Goal: Check status: Check status

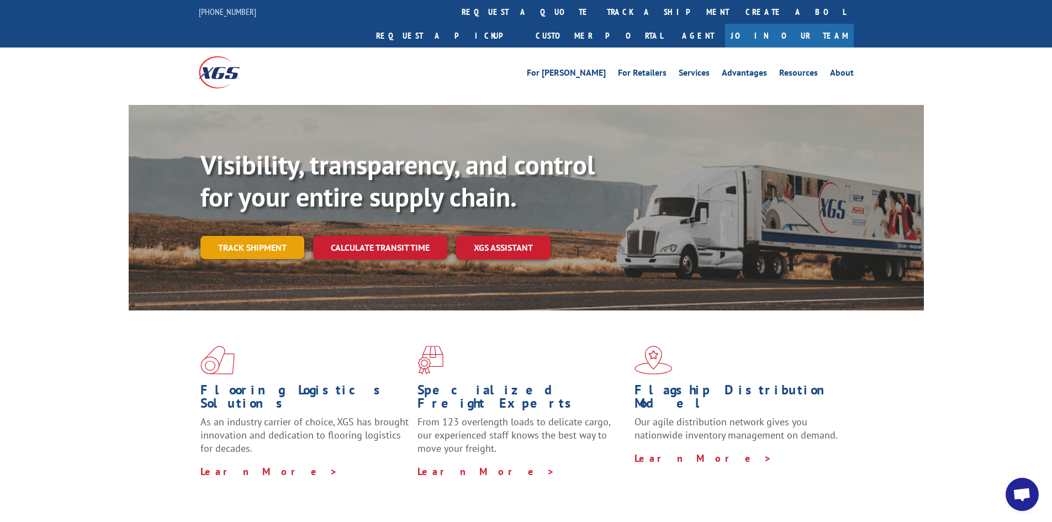
click at [235, 236] on link "Track shipment" at bounding box center [252, 247] width 104 height 23
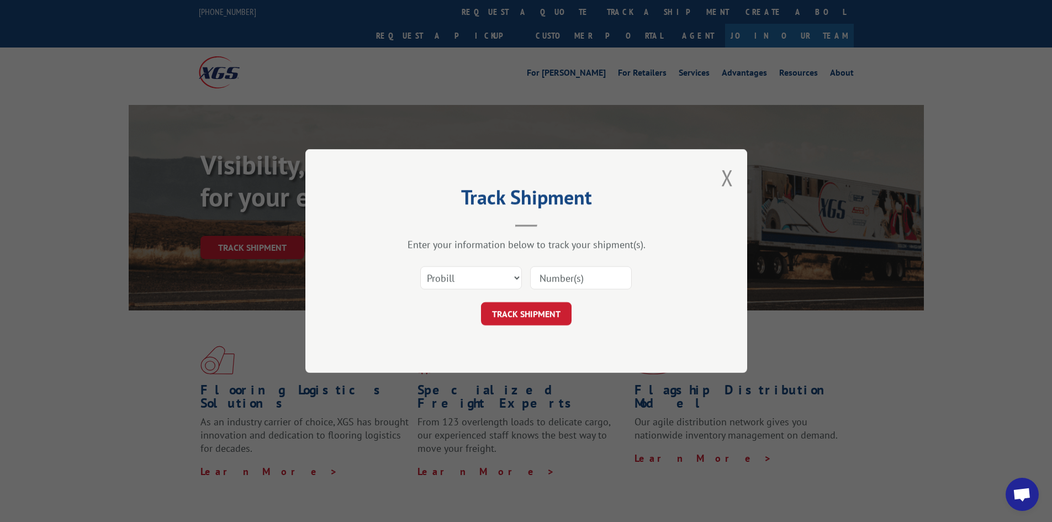
click at [549, 277] on input at bounding box center [581, 277] width 102 height 23
drag, startPoint x: 549, startPoint y: 277, endPoint x: 490, endPoint y: 279, distance: 58.5
click at [491, 278] on select "Select category... Probill BOL PO" at bounding box center [471, 277] width 102 height 23
select select "bol"
click at [420, 266] on select "Select category... Probill BOL PO" at bounding box center [471, 277] width 102 height 23
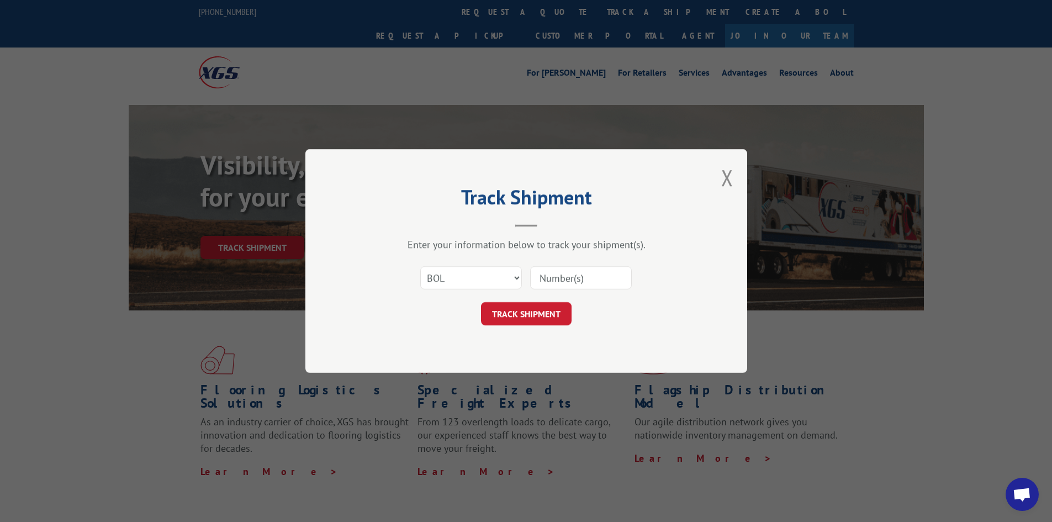
click at [556, 282] on input at bounding box center [581, 277] width 102 height 23
paste input "2850593"
type input "2850593"
click at [543, 324] on button "TRACK SHIPMENT" at bounding box center [526, 313] width 91 height 23
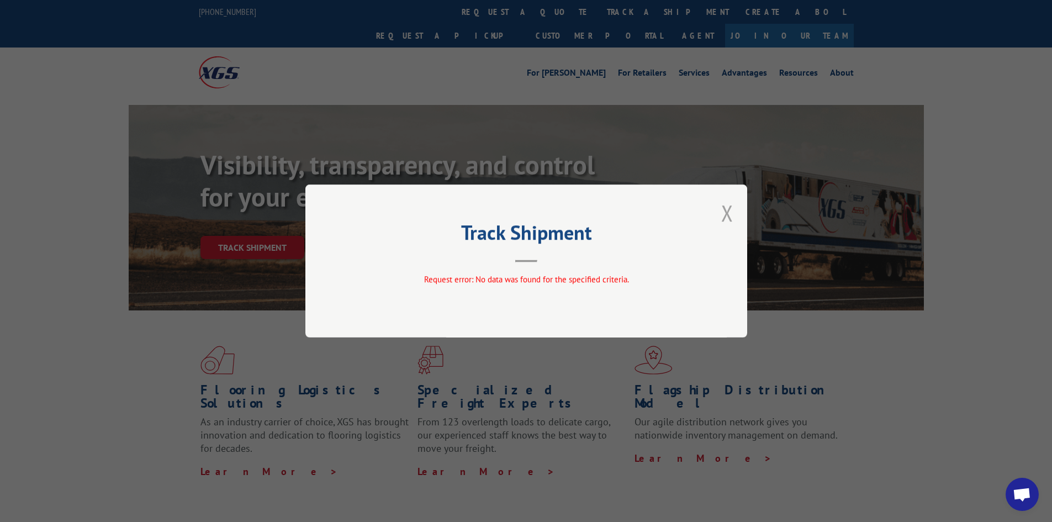
click at [722, 216] on button "Close modal" at bounding box center [727, 212] width 12 height 29
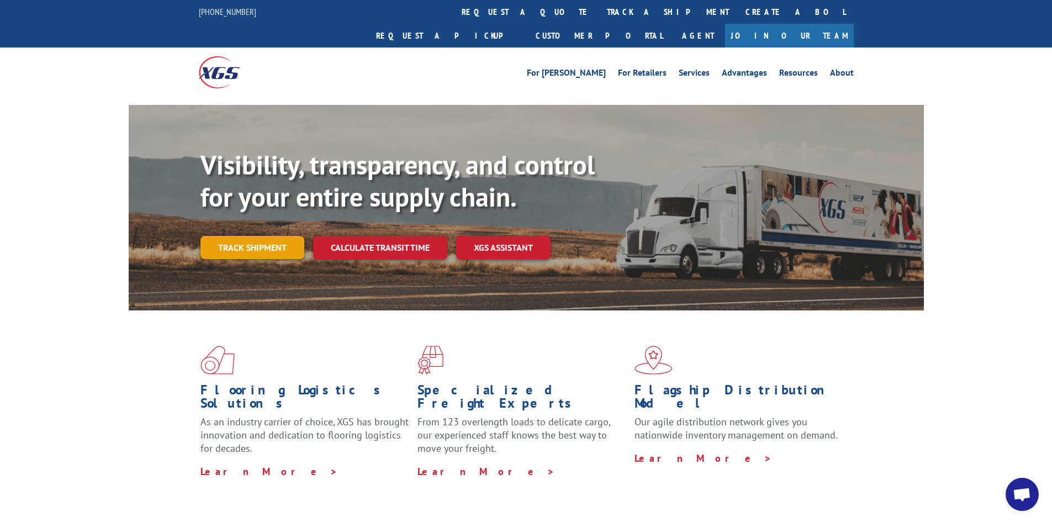
click at [260, 236] on link "Track shipment" at bounding box center [252, 247] width 104 height 23
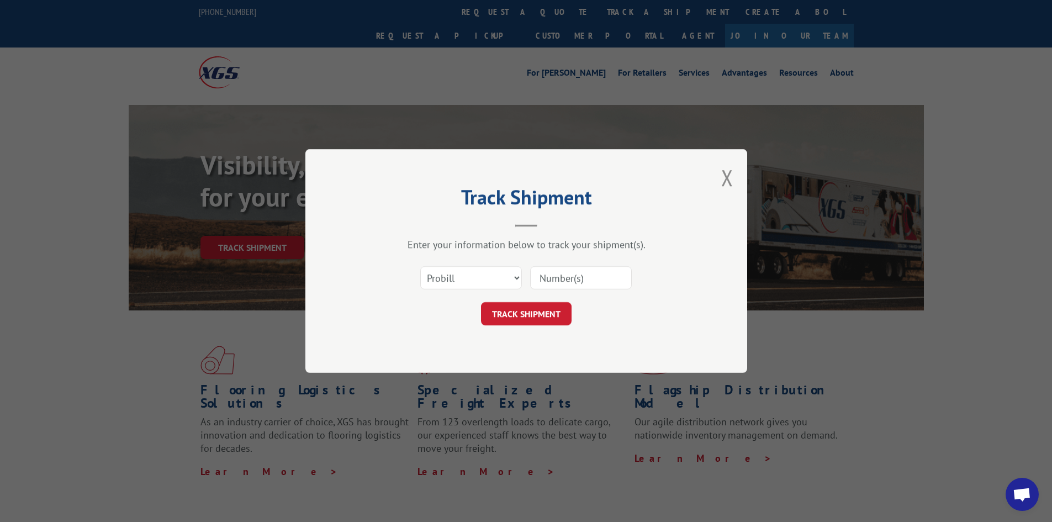
paste input "2850593"
type input "2850593"
click at [549, 316] on button "TRACK SHIPMENT" at bounding box center [526, 313] width 91 height 23
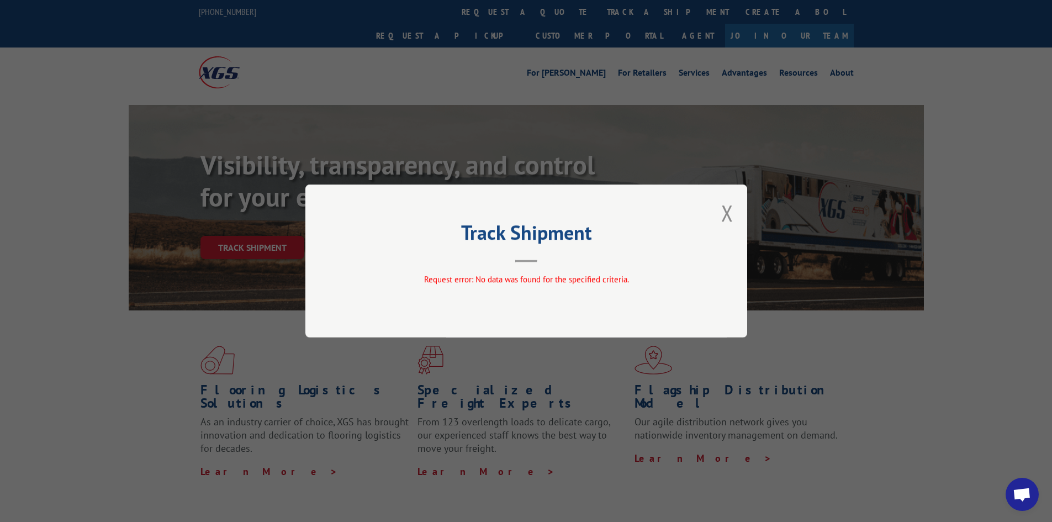
click at [524, 305] on div "Track Shipment Request error: No data was found for the specified criteria." at bounding box center [526, 260] width 442 height 153
click at [730, 213] on button "Close modal" at bounding box center [727, 212] width 12 height 29
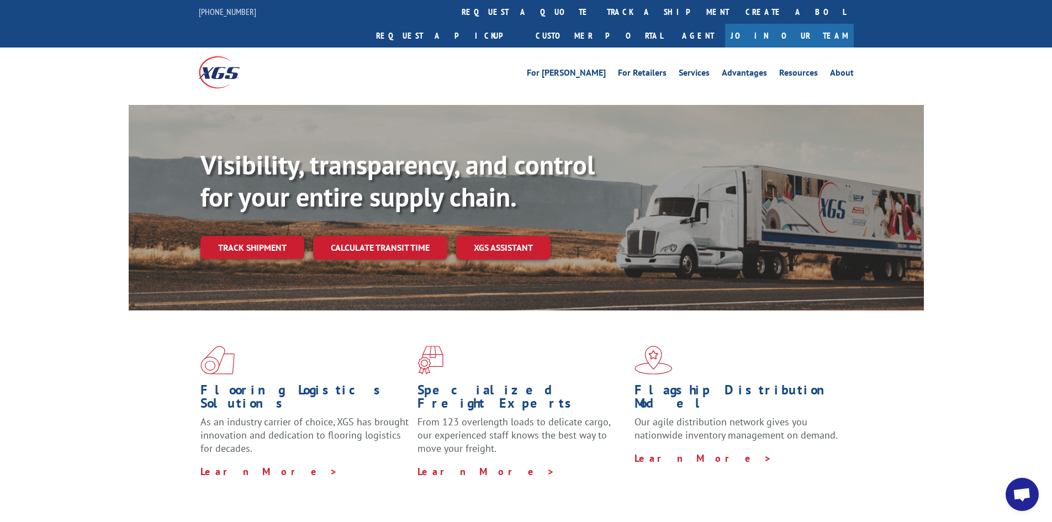
click at [245, 236] on link "Track shipment" at bounding box center [252, 247] width 104 height 23
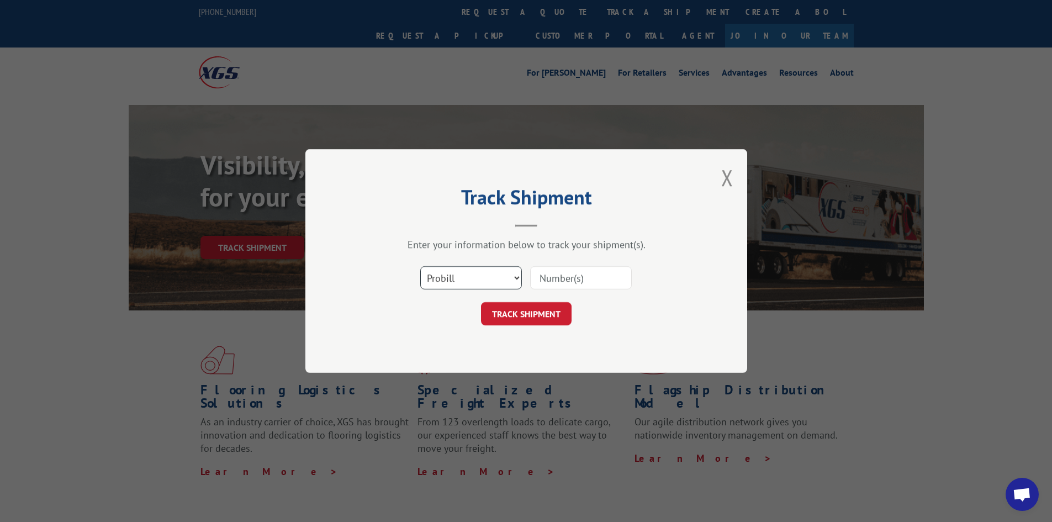
click at [447, 273] on select "Select category... Probill BOL PO" at bounding box center [471, 277] width 102 height 23
drag, startPoint x: 490, startPoint y: 266, endPoint x: 476, endPoint y: 282, distance: 20.4
click at [489, 266] on select "Select category... Probill BOL PO" at bounding box center [471, 277] width 102 height 23
select select "po"
click at [420, 266] on select "Select category... Probill BOL PO" at bounding box center [471, 277] width 102 height 23
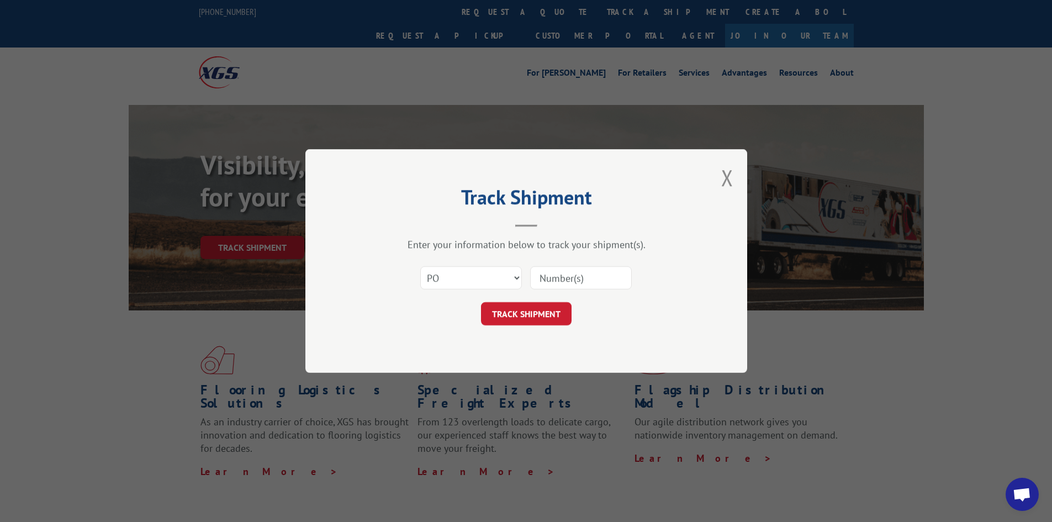
click at [574, 279] on input at bounding box center [581, 277] width 102 height 23
paste input "81325CE"
type input "81325CE"
click at [529, 306] on button "TRACK SHIPMENT" at bounding box center [526, 313] width 91 height 23
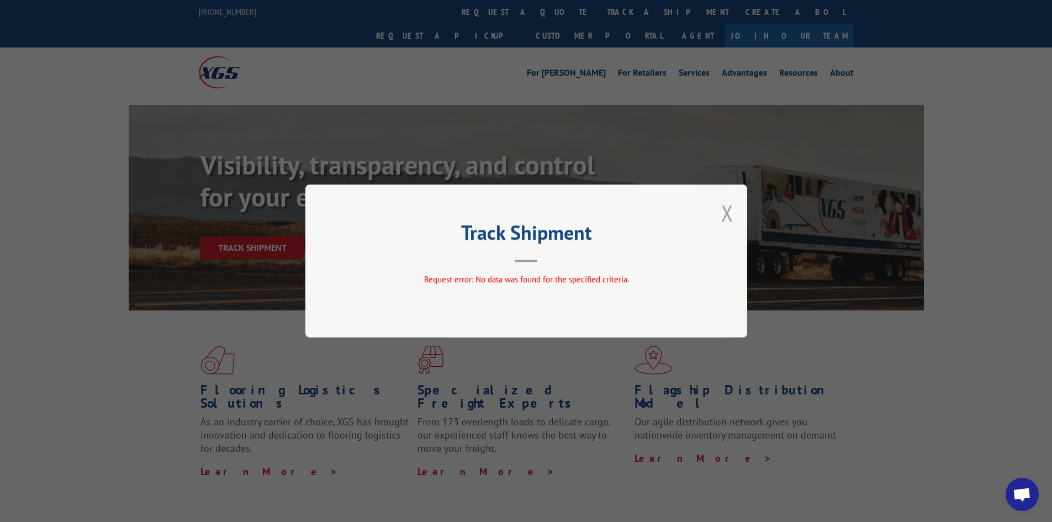
click at [731, 215] on button "Close modal" at bounding box center [727, 212] width 12 height 29
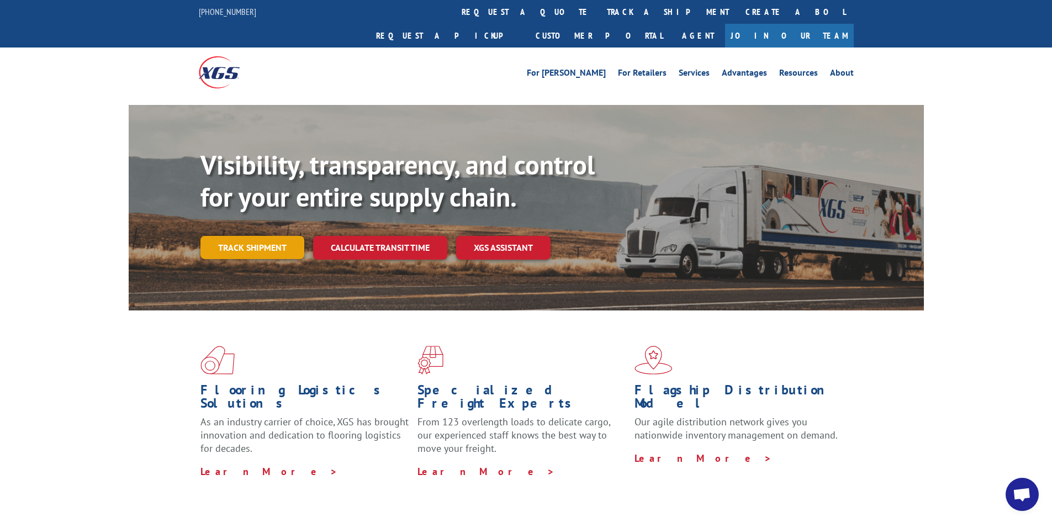
click at [278, 236] on link "Track shipment" at bounding box center [252, 247] width 104 height 23
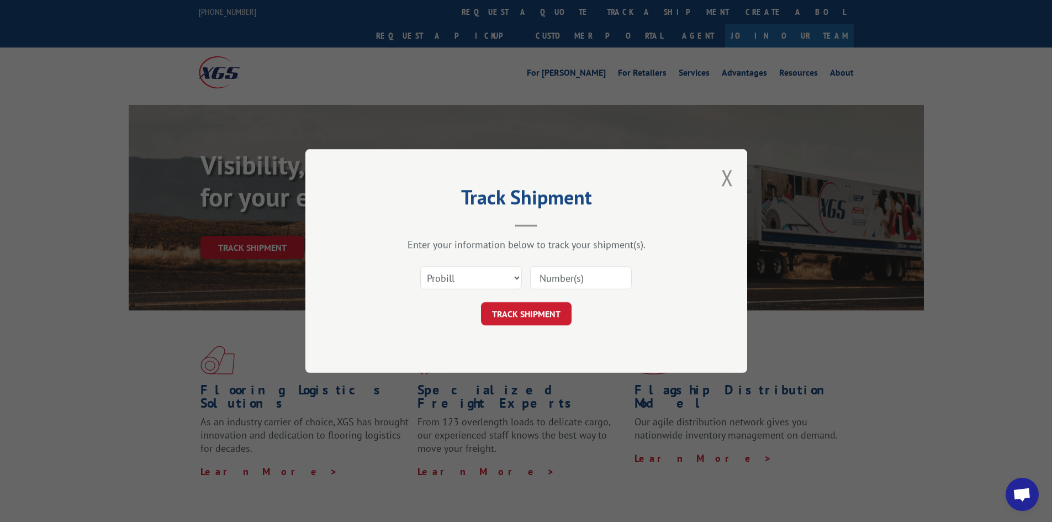
click at [571, 275] on input at bounding box center [581, 277] width 102 height 23
paste input "2850593"
type input "2850593"
click at [560, 304] on button "TRACK SHIPMENT" at bounding box center [526, 313] width 91 height 23
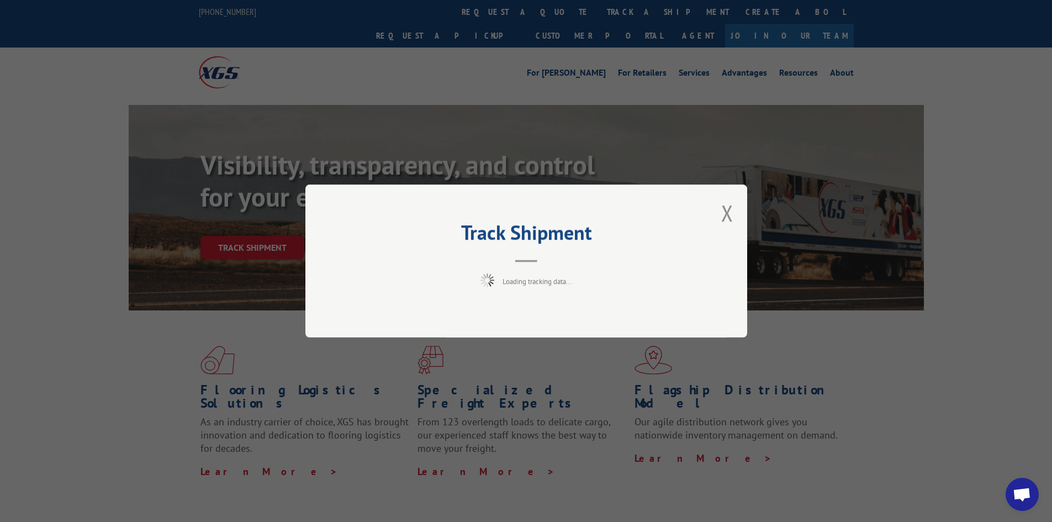
click at [559, 310] on div "Track Shipment Loading tracking data..." at bounding box center [526, 260] width 442 height 153
drag, startPoint x: 735, startPoint y: 198, endPoint x: 728, endPoint y: 210, distance: 14.4
click at [735, 199] on div "Track Shipment Request error: No data was found for the specified criteria." at bounding box center [526, 260] width 442 height 153
click at [725, 211] on button "Close modal" at bounding box center [727, 212] width 12 height 29
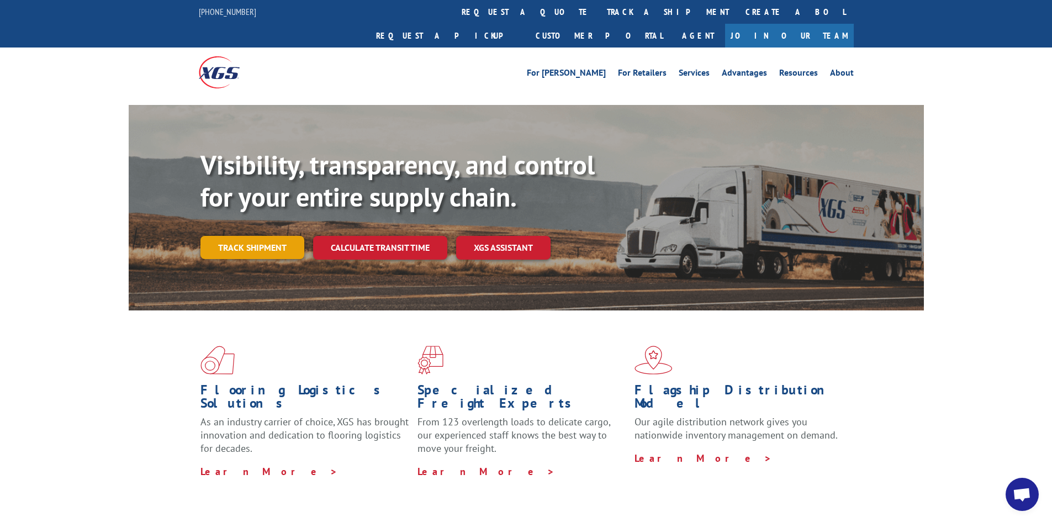
click at [261, 236] on link "Track shipment" at bounding box center [252, 247] width 104 height 23
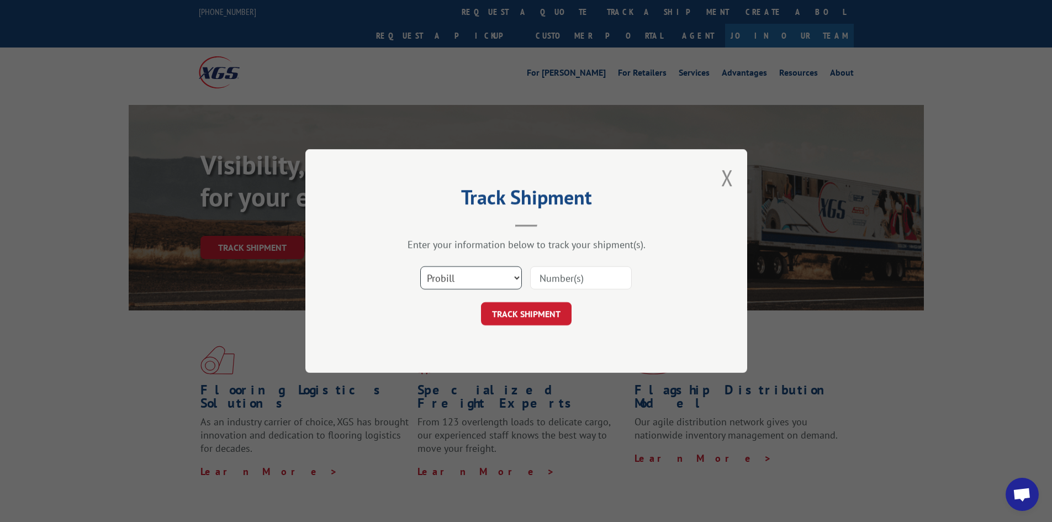
click at [458, 272] on select "Select category... Probill BOL PO" at bounding box center [471, 277] width 102 height 23
select select "bol"
click at [420, 266] on select "Select category... Probill BOL PO" at bounding box center [471, 277] width 102 height 23
click at [553, 270] on input at bounding box center [581, 277] width 102 height 23
paste input "2850593"
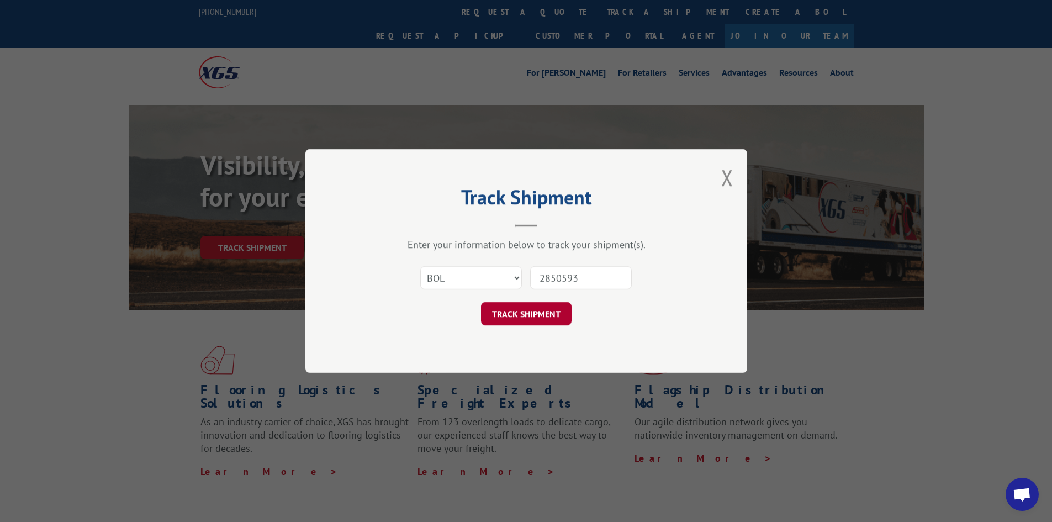
type input "2850593"
click at [505, 316] on button "TRACK SHIPMENT" at bounding box center [526, 313] width 91 height 23
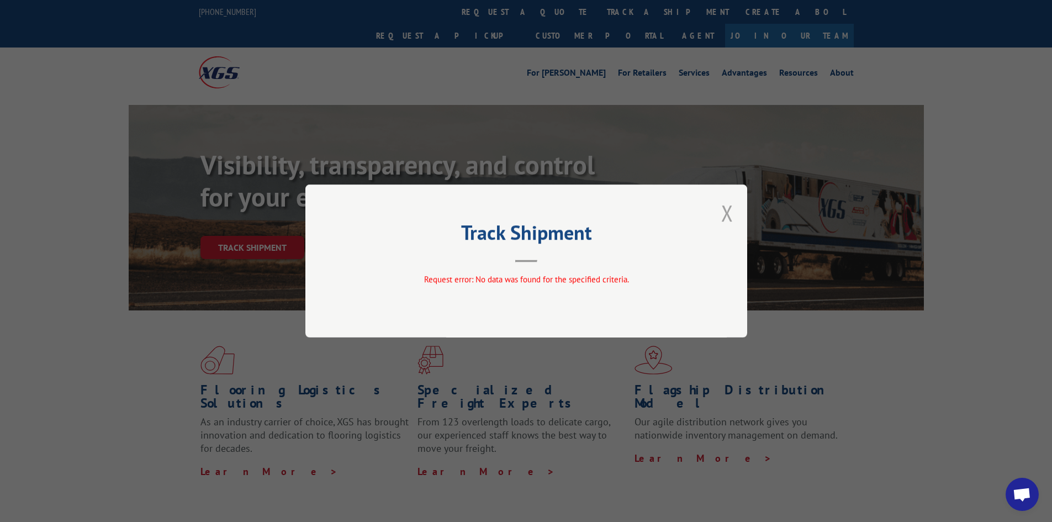
click at [729, 215] on button "Close modal" at bounding box center [727, 212] width 12 height 29
